Goal: Information Seeking & Learning: Find contact information

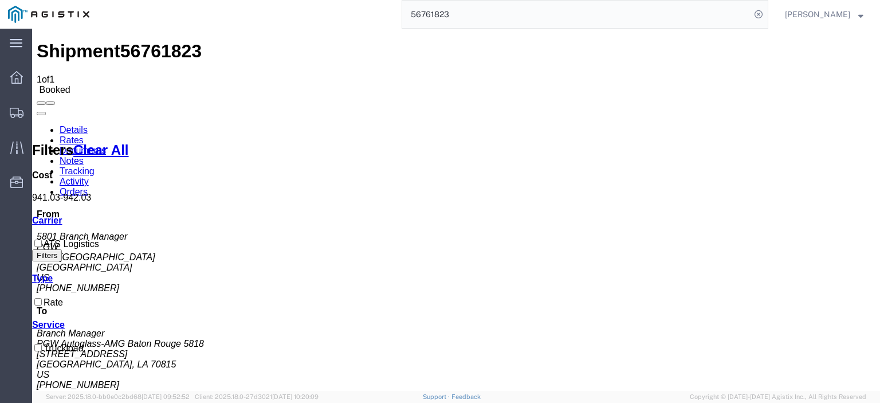
drag, startPoint x: 487, startPoint y: 18, endPoint x: 48, endPoint y: -41, distance: 442.7
click at [48, 0] on html "main_menu Created with Sketch. Collapse Menu Dashboard Shipments Traffic Resour…" at bounding box center [440, 201] width 880 height 403
paste input "5395"
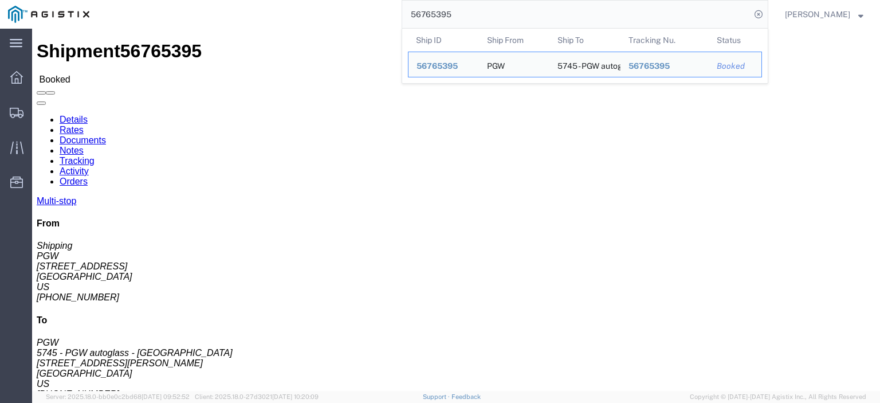
drag, startPoint x: 104, startPoint y: 136, endPoint x: 7, endPoint y: 140, distance: 96.3
click div "Ship From PGW (Shipping) 5407 [STREET_ADDRESS] [PHONE_NUMBER] [EMAIL_ADDRESS][D…"
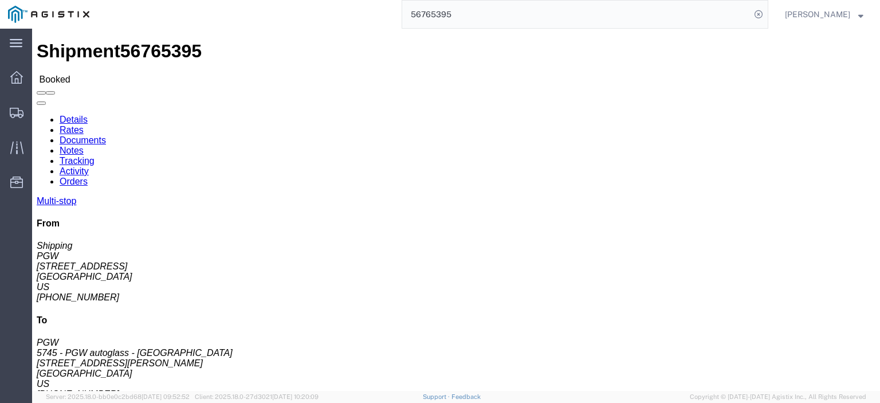
copy address "[STREET_ADDRESS]"
drag, startPoint x: 223, startPoint y: 136, endPoint x: 165, endPoint y: 136, distance: 58.4
click address "5745 - PGW autoglass - [GEOGRAPHIC_DATA] (PGW) 5745 [STREET_ADDRESS][PERSON_NAM…"
copy address "2062B Lars Way"
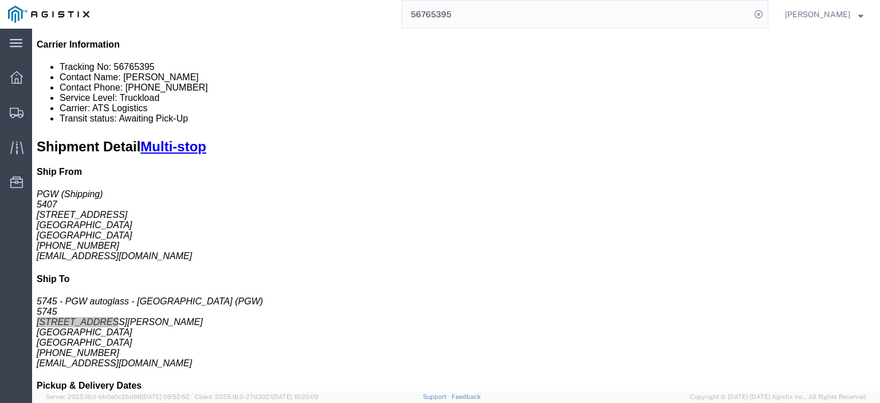
scroll to position [172, 0]
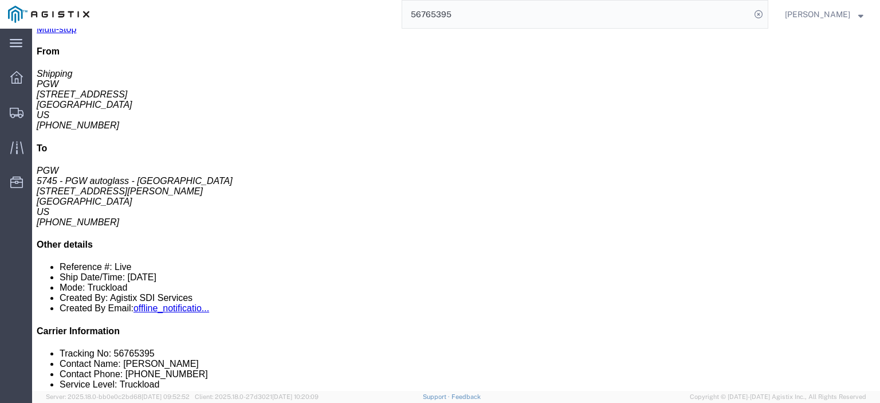
drag, startPoint x: 190, startPoint y: 166, endPoint x: 129, endPoint y: 168, distance: 61.3
click td "5404 - PGW autoglass - Gardena 317 W Victoria St, Gardena, CA, 90248, US"
copy div "317 W Victoria St"
click link "Rates"
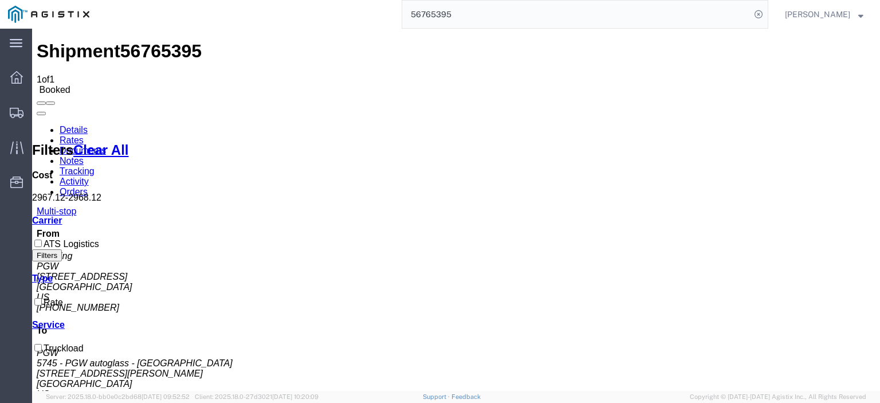
click at [84, 156] on link "Notes" at bounding box center [72, 161] width 24 height 10
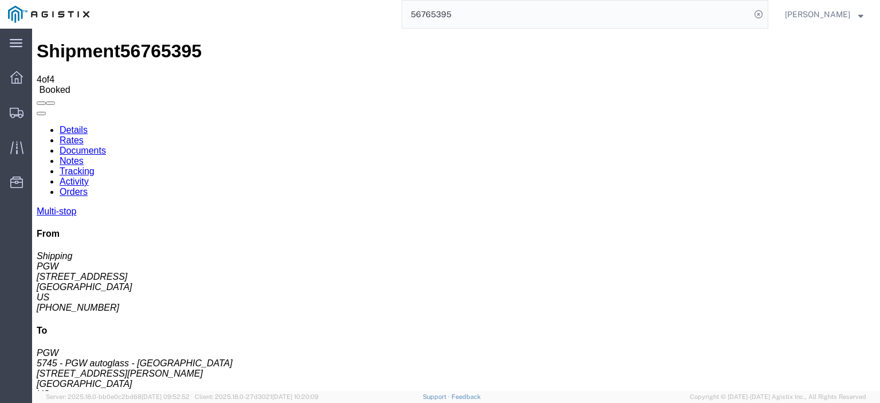
drag, startPoint x: 482, startPoint y: 22, endPoint x: 323, endPoint y: -1, distance: 161.0
click at [323, 0] on html "main_menu Created with Sketch. Collapse Menu Dashboard Shipments Traffic Resour…" at bounding box center [440, 201] width 880 height 403
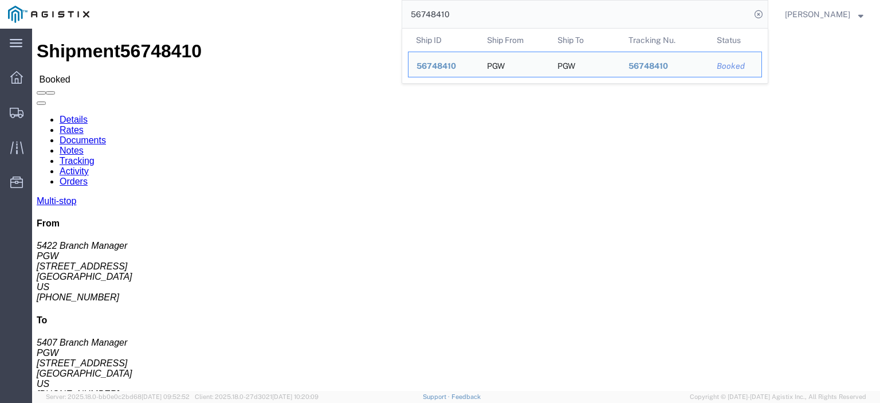
drag, startPoint x: 515, startPoint y: 19, endPoint x: 237, endPoint y: -24, distance: 281.2
click at [237, 0] on html "main_menu Created with Sketch. Collapse Menu Dashboard Shipments Traffic Resour…" at bounding box center [440, 201] width 880 height 403
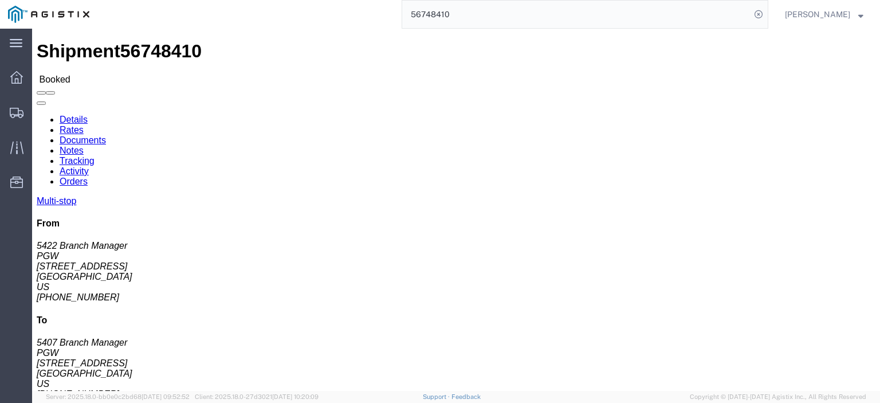
paste input "33479"
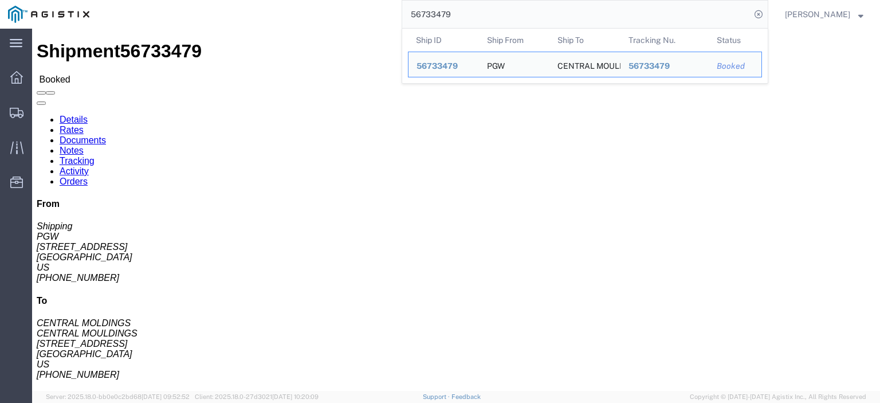
drag, startPoint x: 491, startPoint y: 22, endPoint x: 261, endPoint y: -21, distance: 234.3
click at [261, 0] on html "main_menu Created with Sketch. Collapse Menu Dashboard Shipments Traffic Resour…" at bounding box center [440, 201] width 880 height 403
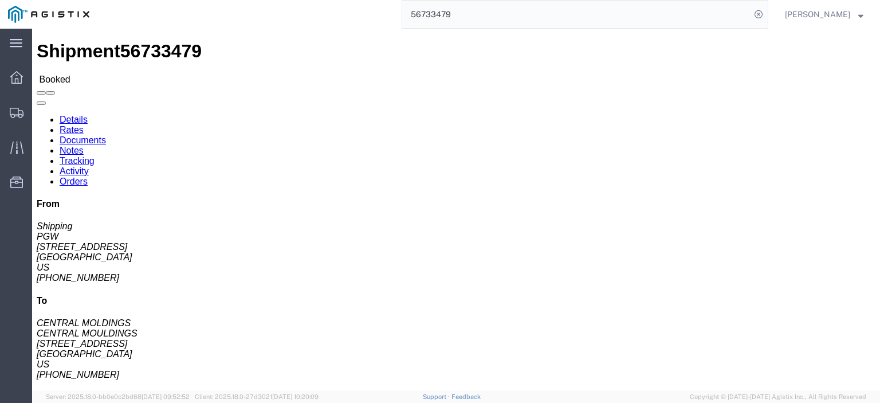
paste input "47092"
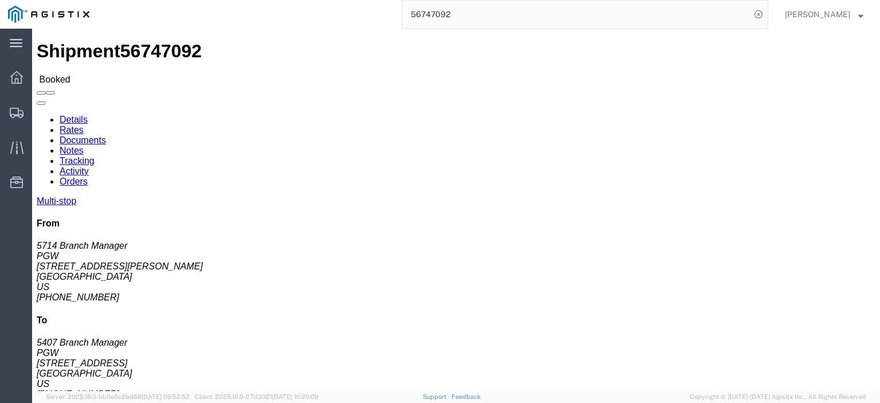
drag, startPoint x: 502, startPoint y: 313, endPoint x: 390, endPoint y: 321, distance: 113.1
click td "Phone Nu.: 916-419-1853 Email: lkqsp_o_pm_5714@pgwag.com"
copy div "lkqsp_o_pm_5714@pgwag.com"
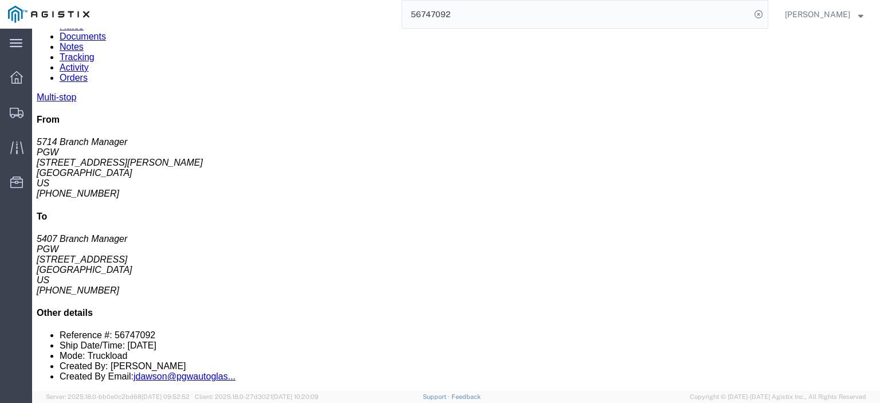
scroll to position [115, 0]
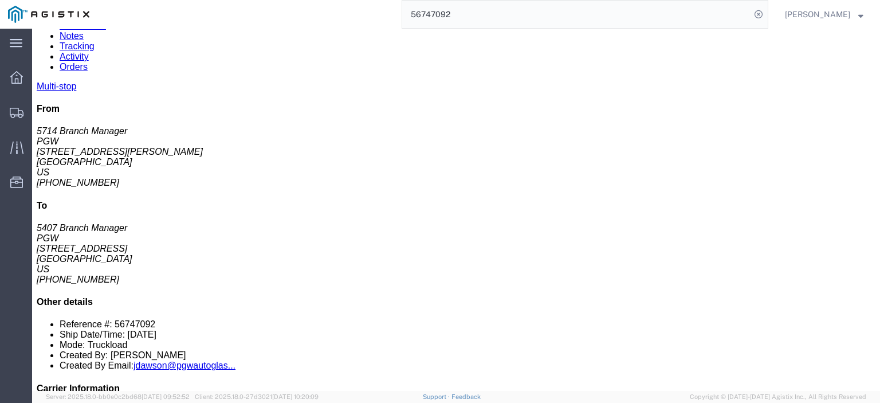
drag, startPoint x: 502, startPoint y: 223, endPoint x: 391, endPoint y: 227, distance: 111.2
click div "Email: lkqsp_o_pm_5718@pgwag.com"
copy div "lkqsp_o_pm_5718@pgwag.com"
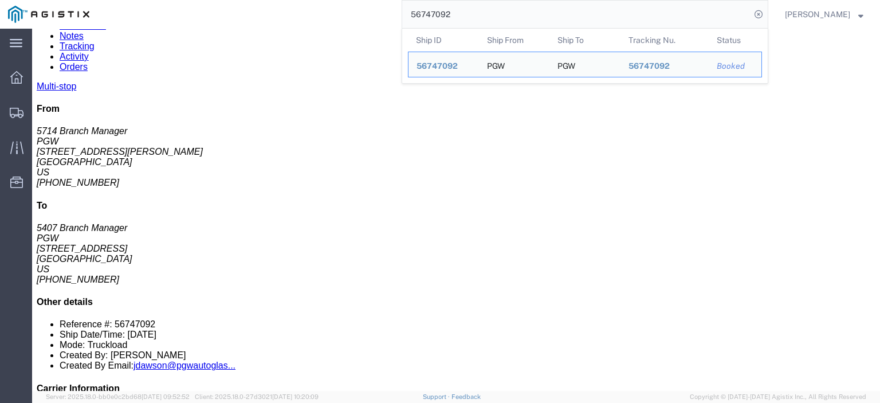
drag, startPoint x: 473, startPoint y: 13, endPoint x: 349, endPoint y: 6, distance: 123.9
click at [349, 6] on div "56747092 Ship ID Ship From Ship To Tracking Nu. Status Ship ID 56747092 Ship Fr…" at bounding box center [432, 14] width 671 height 29
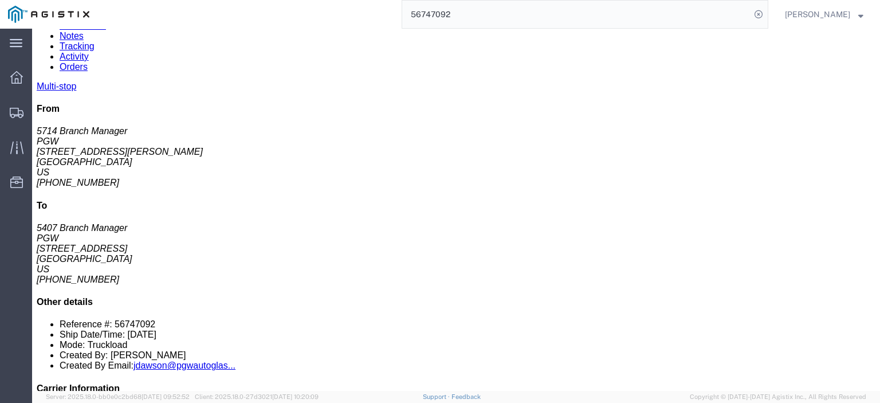
paste input "33514"
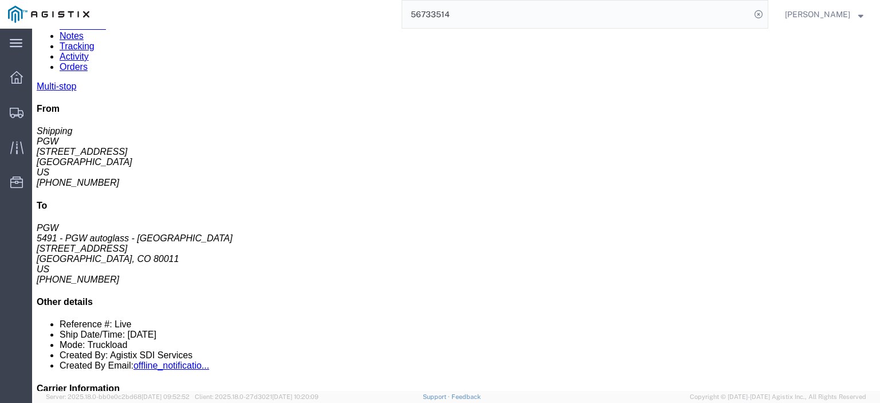
drag, startPoint x: 496, startPoint y: 224, endPoint x: 381, endPoint y: 225, distance: 115.1
click div "Email: lkqsp_o_pm_5418@pgwag.com"
copy div "lkqsp_o_pm_5418@pgwag.com"
drag, startPoint x: 489, startPoint y: 245, endPoint x: 382, endPoint y: 248, distance: 107.2
click div "Email: lkqsp_o_pm_5491@pgwag.com"
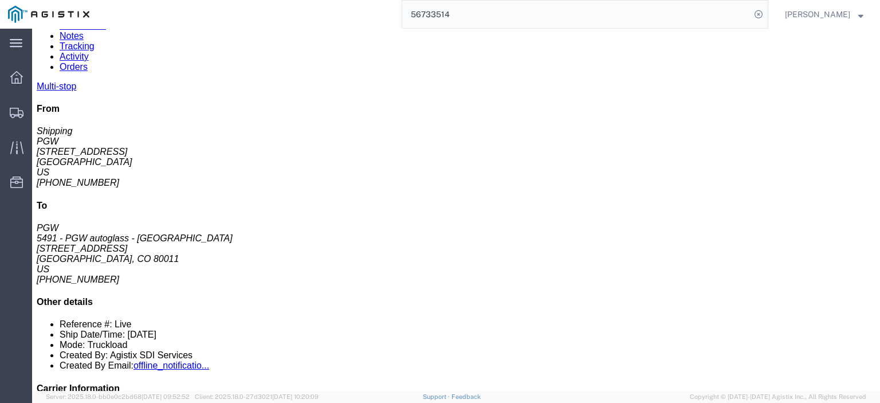
copy div "lkqsp_o_pm_5491@pgwag.com"
drag, startPoint x: 475, startPoint y: 10, endPoint x: 171, endPoint y: -47, distance: 309.0
click at [171, 0] on html "main_menu Created with Sketch. Collapse Menu Dashboard Shipments Traffic Resour…" at bounding box center [440, 201] width 880 height 403
paste input "65366"
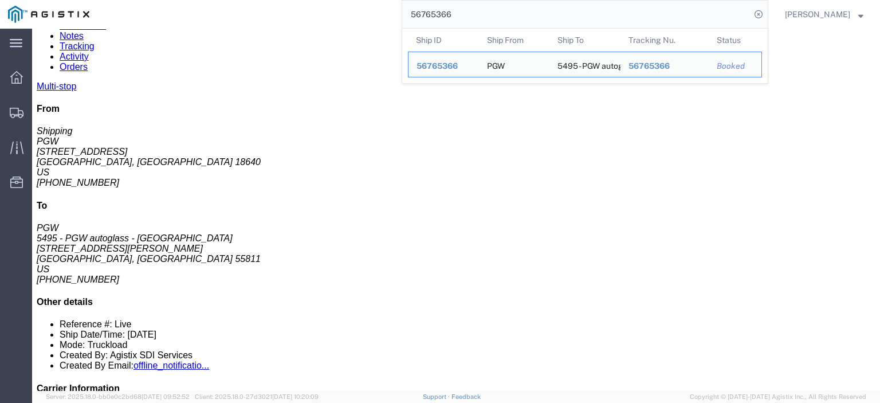
drag, startPoint x: 495, startPoint y: 16, endPoint x: 250, endPoint y: -17, distance: 246.9
click at [250, 0] on html "main_menu Created with Sketch. Collapse Menu Dashboard Shipments Traffic Resour…" at bounding box center [440, 201] width 880 height 403
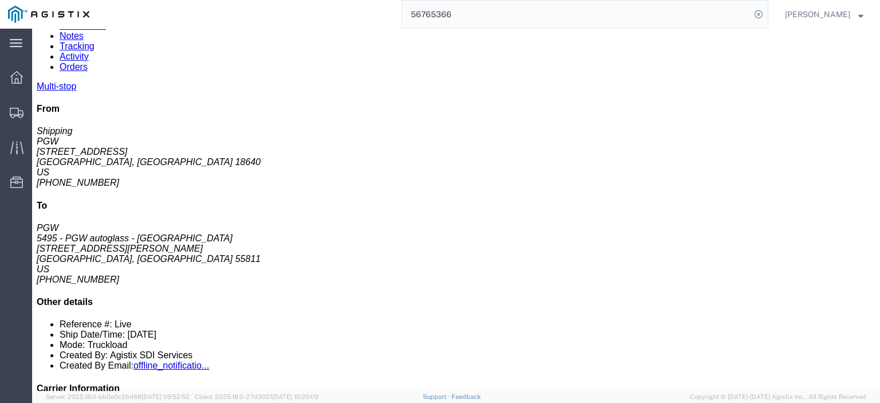
paste input "search"
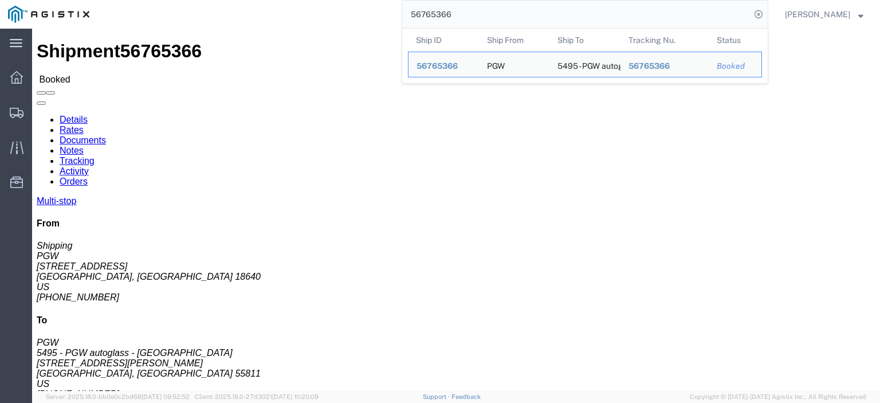
drag, startPoint x: 82, startPoint y: 136, endPoint x: 5, endPoint y: 131, distance: 76.9
click div "Ship From PGW (Shipping) 5409 125 Enterprise Way Pittston, PA 18640 United Stat…"
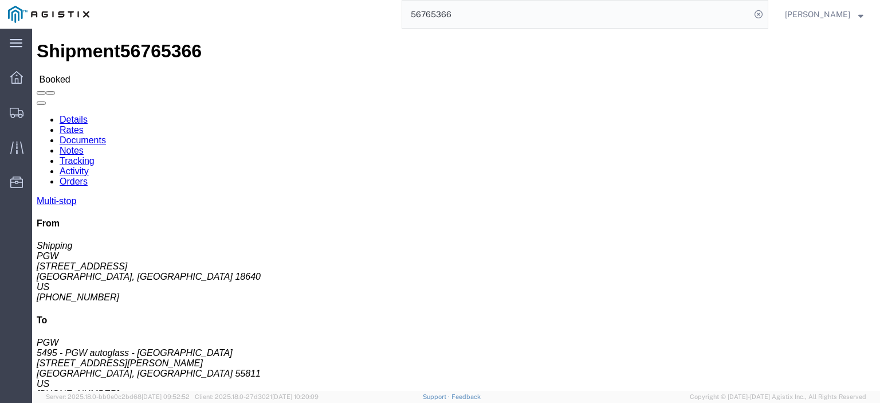
copy address "125 Enterprise Way"
drag, startPoint x: 231, startPoint y: 133, endPoint x: 159, endPoint y: 136, distance: 71.7
click div "Ship To 5495 - PGW autoglass - Duluth (PGW) 5495 4133 Stebner Rd Hermantown, MN…"
copy address "4133 Stebner Rd"
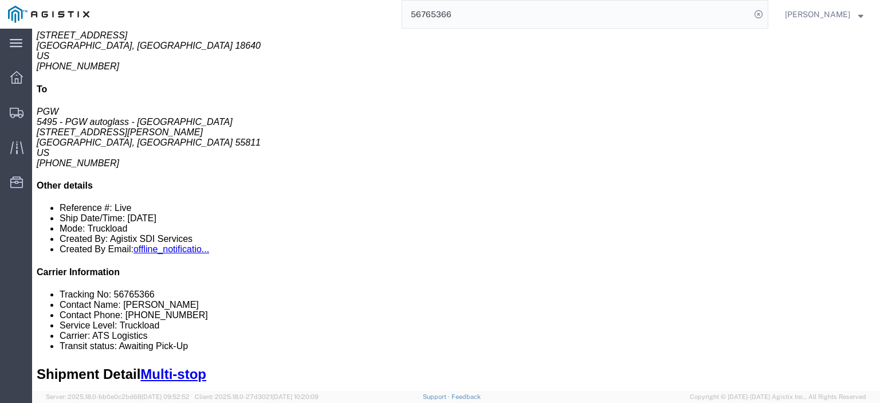
scroll to position [172, 0]
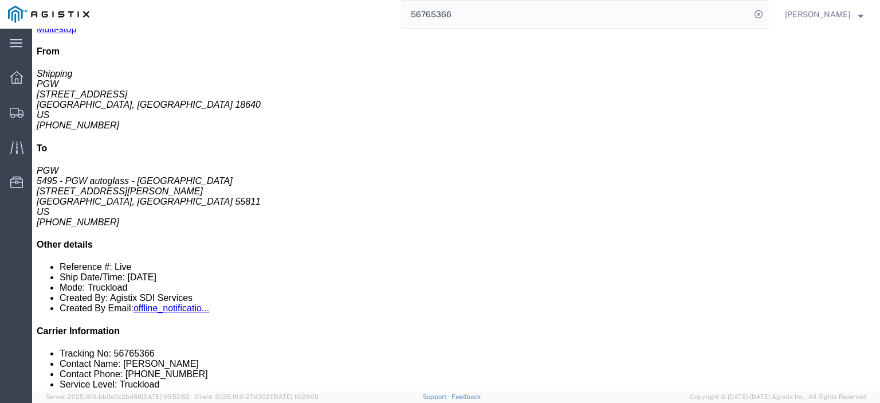
drag, startPoint x: 205, startPoint y: 166, endPoint x: 129, endPoint y: 170, distance: 75.2
click td "5493 - PGW AUTOGLASS ST. PAUL 2077 ELLIS AVENUE, ST. PAUL, MN, 55114, US"
copy div "2077 ELLIS AVENUE"
drag, startPoint x: 265, startPoint y: 153, endPoint x: 127, endPoint y: 154, distance: 138.1
click td "5493 - PGW AUTOGLASS ST. PAUL 2077 ELLIS AVENUE, ST. PAUL, MN, 55114, US"
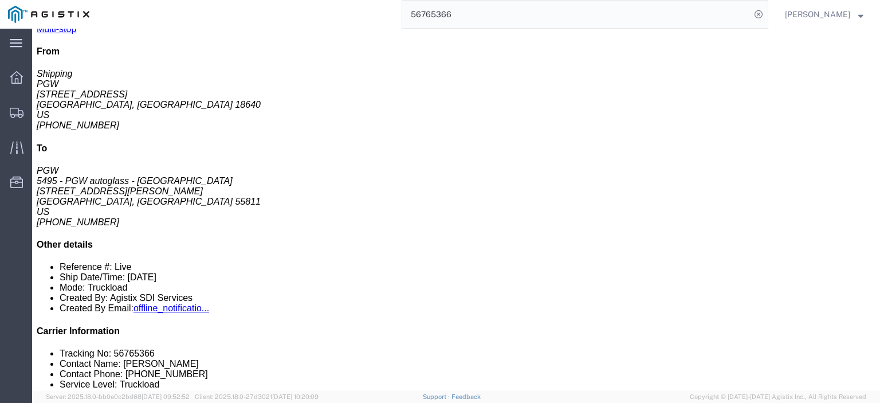
drag, startPoint x: 280, startPoint y: 168, endPoint x: 211, endPoint y: 168, distance: 68.7
click div "2077 ELLIS AVENUE, ST. PAUL, MN, 55114, US"
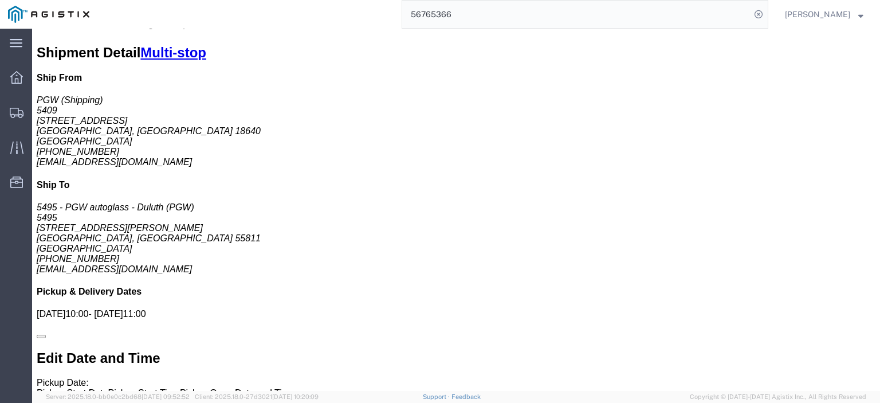
scroll to position [802, 0]
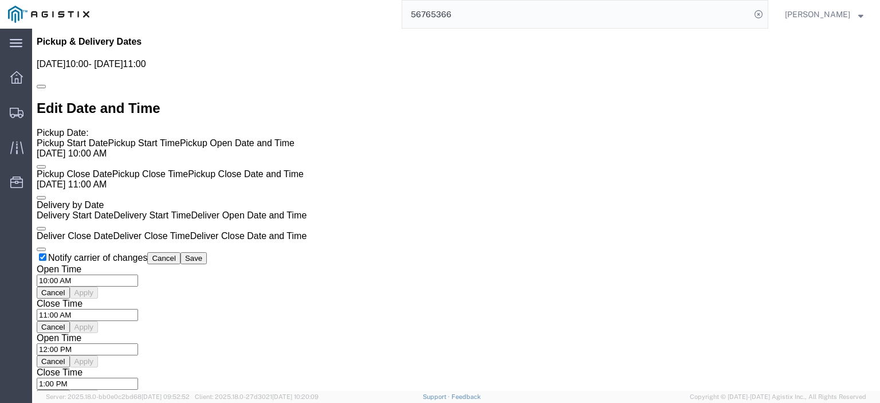
click li "STOP 1 : PGW - 5409 125 Enterprise Way, Pittston, PA, 18640, US 15 x Your Packa…"
click link "Rates"
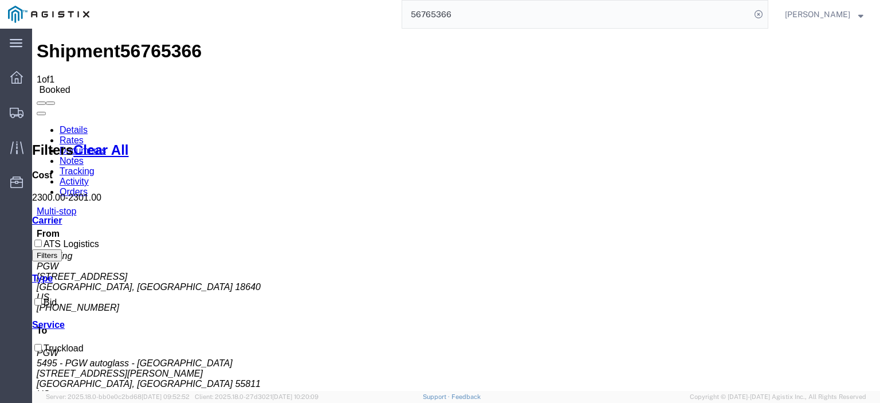
click at [84, 156] on link "Notes" at bounding box center [72, 161] width 24 height 10
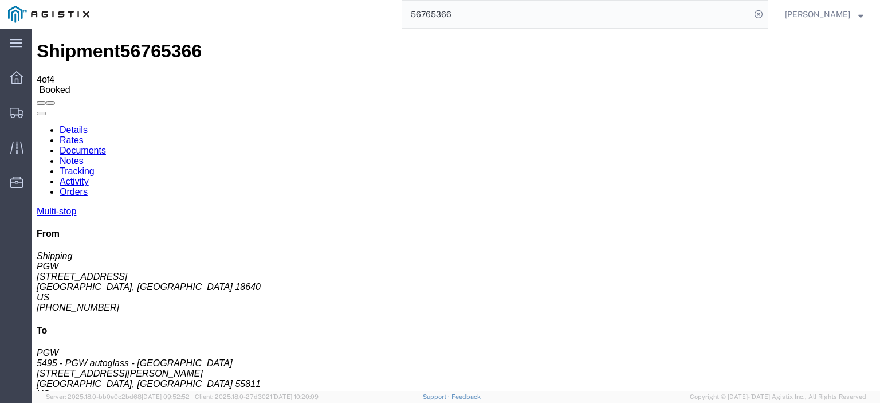
drag, startPoint x: 277, startPoint y: -17, endPoint x: 211, endPoint y: -26, distance: 67.1
click at [211, 0] on html "main_menu Created with Sketch. Collapse Menu Dashboard Shipments Traffic Resour…" at bounding box center [440, 201] width 880 height 403
paste input "9444"
type input "56769444"
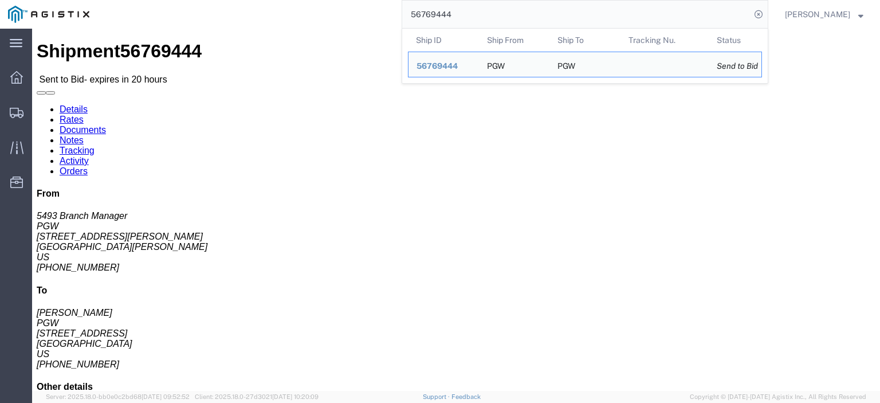
drag, startPoint x: 50, startPoint y: 148, endPoint x: 9, endPoint y: 136, distance: 43.0
click div "Ship From PGW (5493 Branch Manager) 5493 2077 ELLIS AVENUE SUITE C Saint Paul, …"
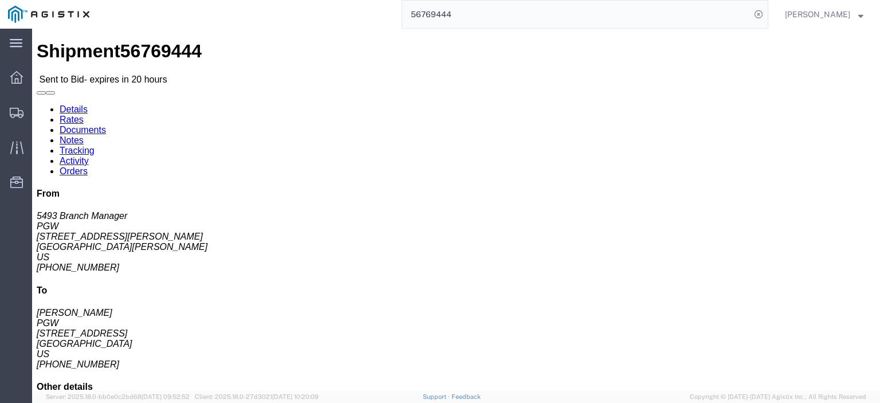
drag, startPoint x: 32, startPoint y: 120, endPoint x: 14, endPoint y: 112, distance: 19.3
click address "PGW (5493 Branch Manager) 5493 2077 ELLIS AVENUE SUITE C Saint Paul, MN 55114 U…"
drag, startPoint x: 95, startPoint y: 156, endPoint x: 11, endPoint y: 156, distance: 83.6
click div "Ship From PGW (5493 Branch Manager) 5493 2077 ELLIS AVENUE SUITE C Saint Paul, …"
drag, startPoint x: 132, startPoint y: 191, endPoint x: 9, endPoint y: 195, distance: 122.7
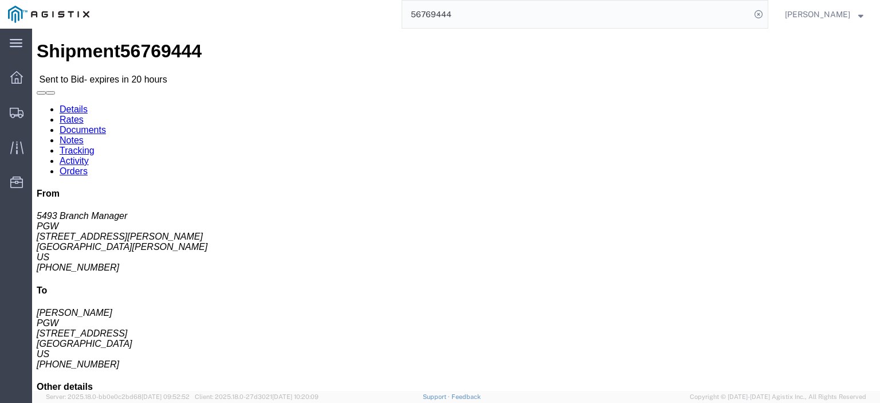
click div "Ship From PGW (5493 Branch Manager) 5493 2077 ELLIS AVENUE SUITE C Saint Paul, …"
drag, startPoint x: 48, startPoint y: 179, endPoint x: 6, endPoint y: 184, distance: 41.5
click div "Ship From PGW (5493 Branch Manager) 5493 2077 ELLIS AVENUE SUITE C Saint Paul, …"
drag, startPoint x: 235, startPoint y: 139, endPoint x: 202, endPoint y: 135, distance: 33.5
click address "PGW (Janet Claytor) 5329 850 Southern Ave Chillicothe, OH 45601 United States 7…"
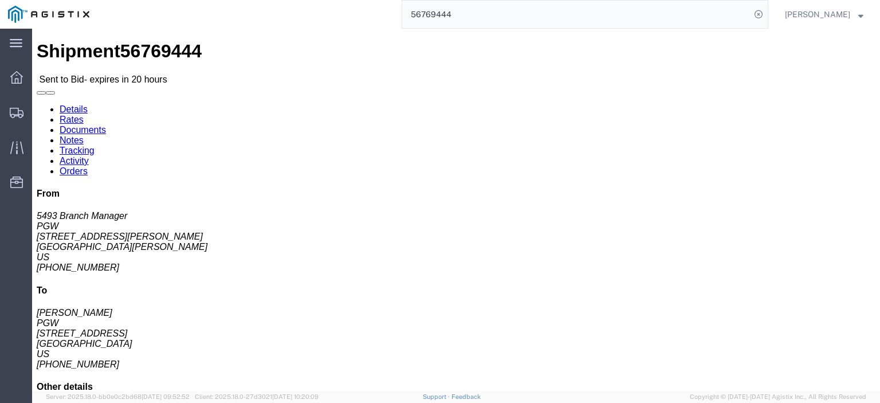
click address "PGW (Janet Claytor) 5329 850 Southern Ave Chillicothe, OH 45601 United States 7…"
drag, startPoint x: 231, startPoint y: 130, endPoint x: 159, endPoint y: 128, distance: 71.6
click div "Ship To PGW (Janet Claytor) 5329 850 Southern Ave Chillicothe, OH 45601 United …"
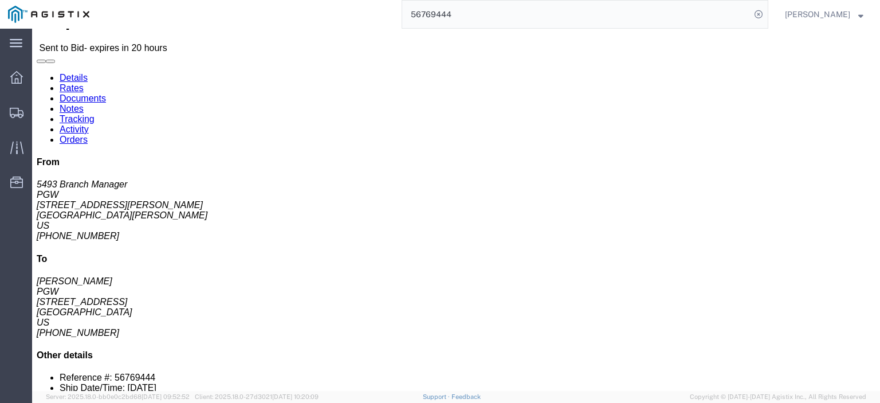
scroll to position [57, 0]
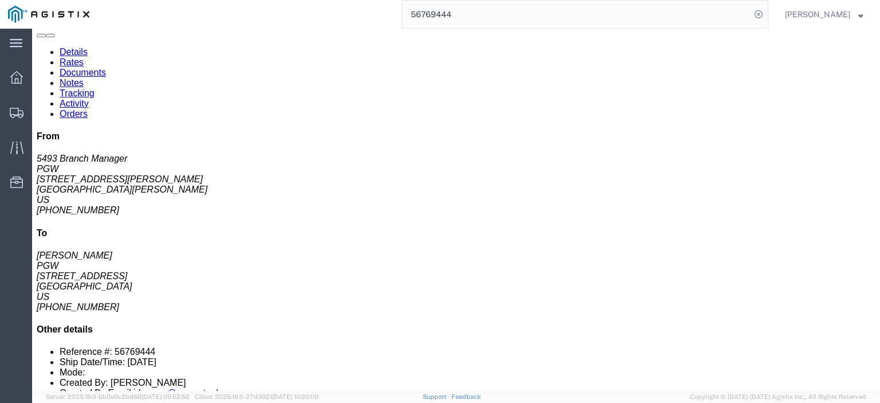
click link "Rates"
